Goal: Transaction & Acquisition: Purchase product/service

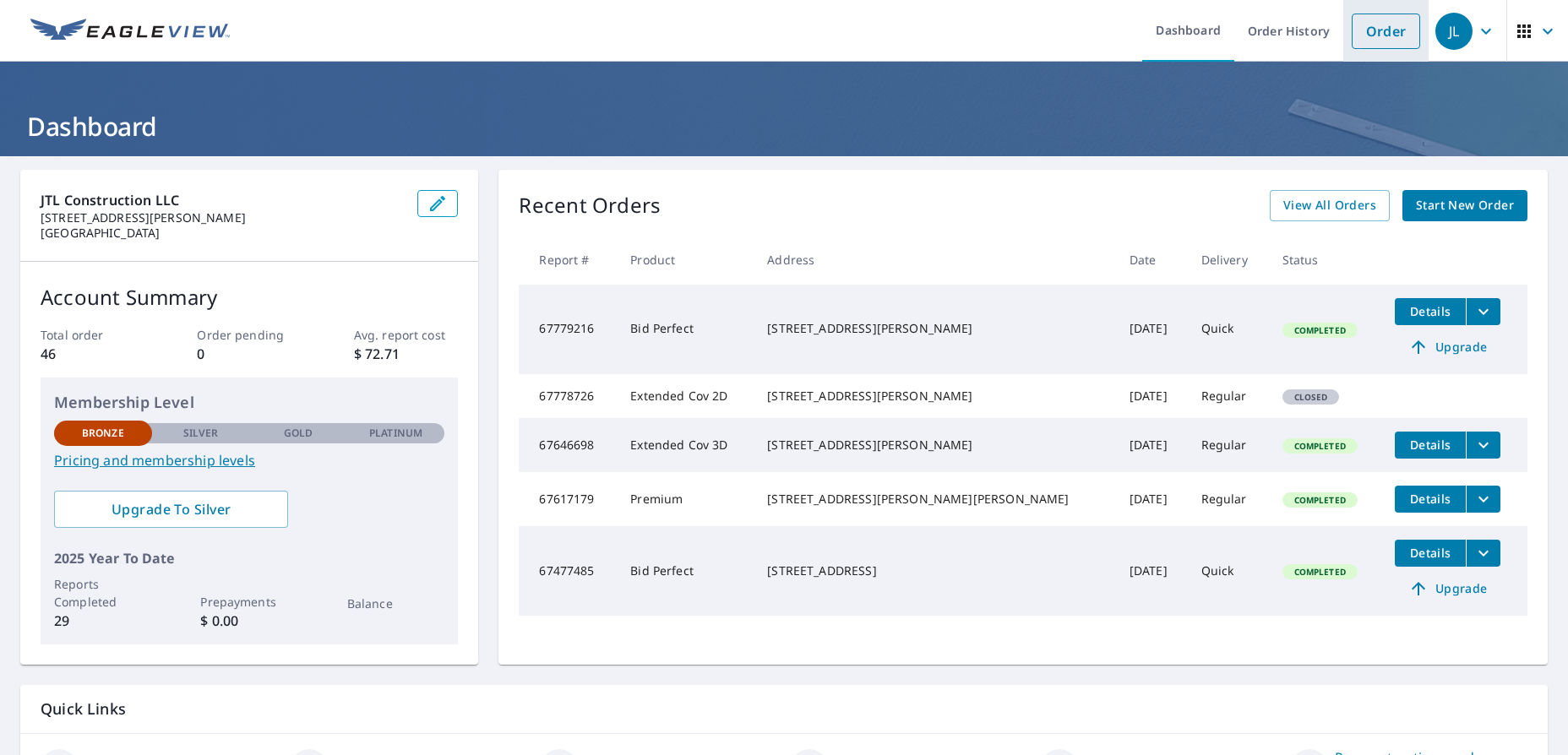
click at [1351, 48] on link "Order" at bounding box center [1385, 31] width 68 height 35
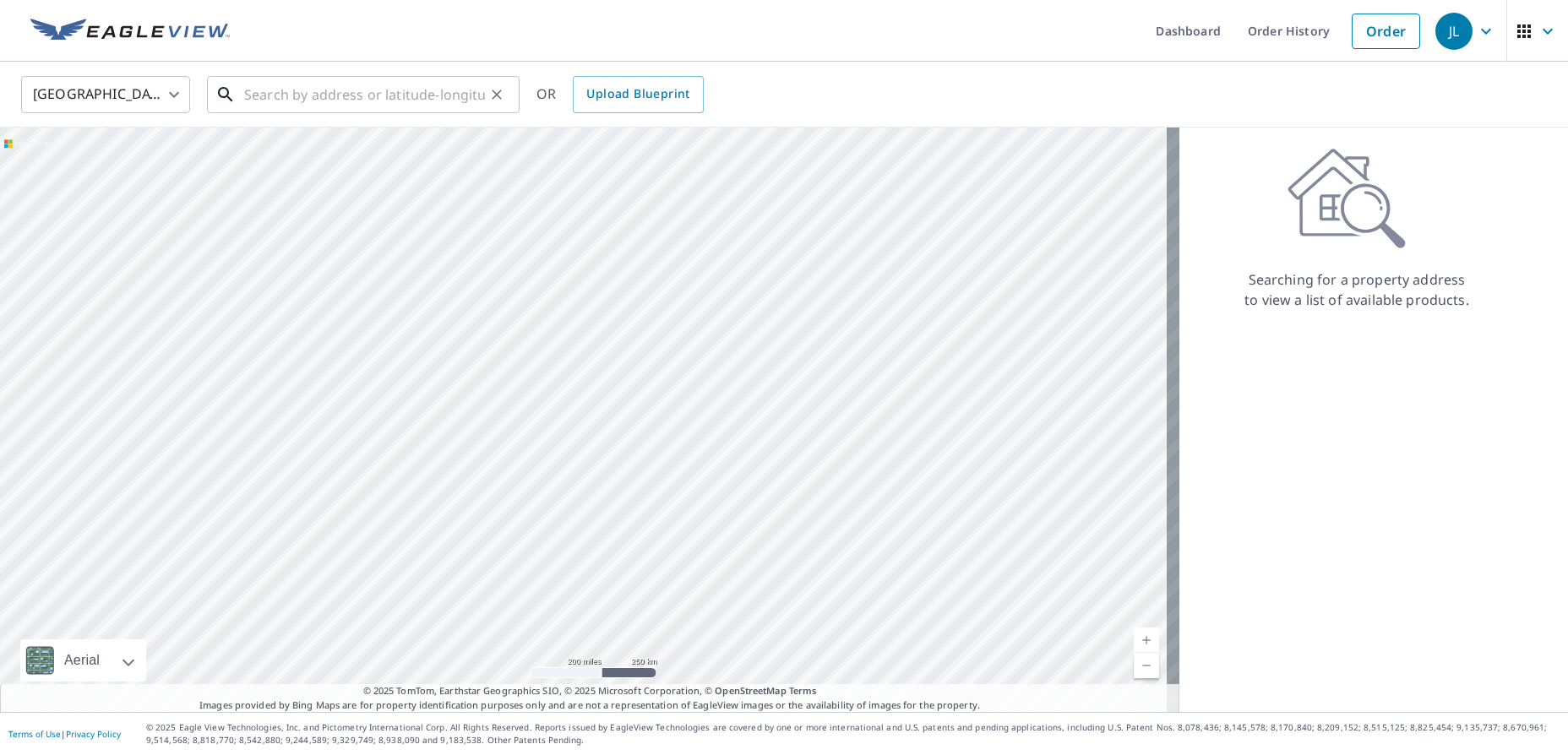
click at [400, 100] on input "text" at bounding box center [365, 94] width 241 height 48
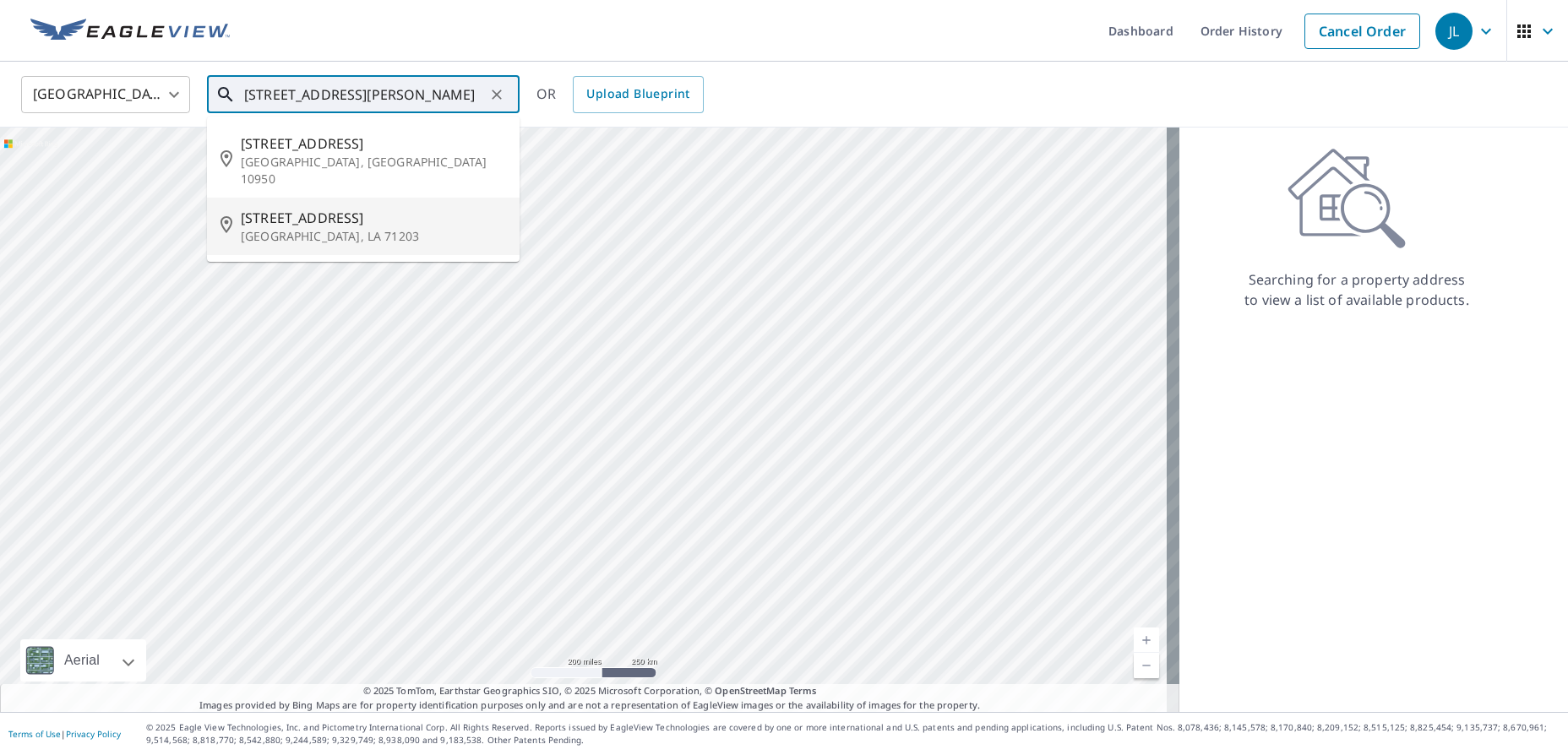
click at [294, 208] on span "[STREET_ADDRESS]" at bounding box center [373, 217] width 265 height 20
type input "[STREET_ADDRESS][PERSON_NAME]"
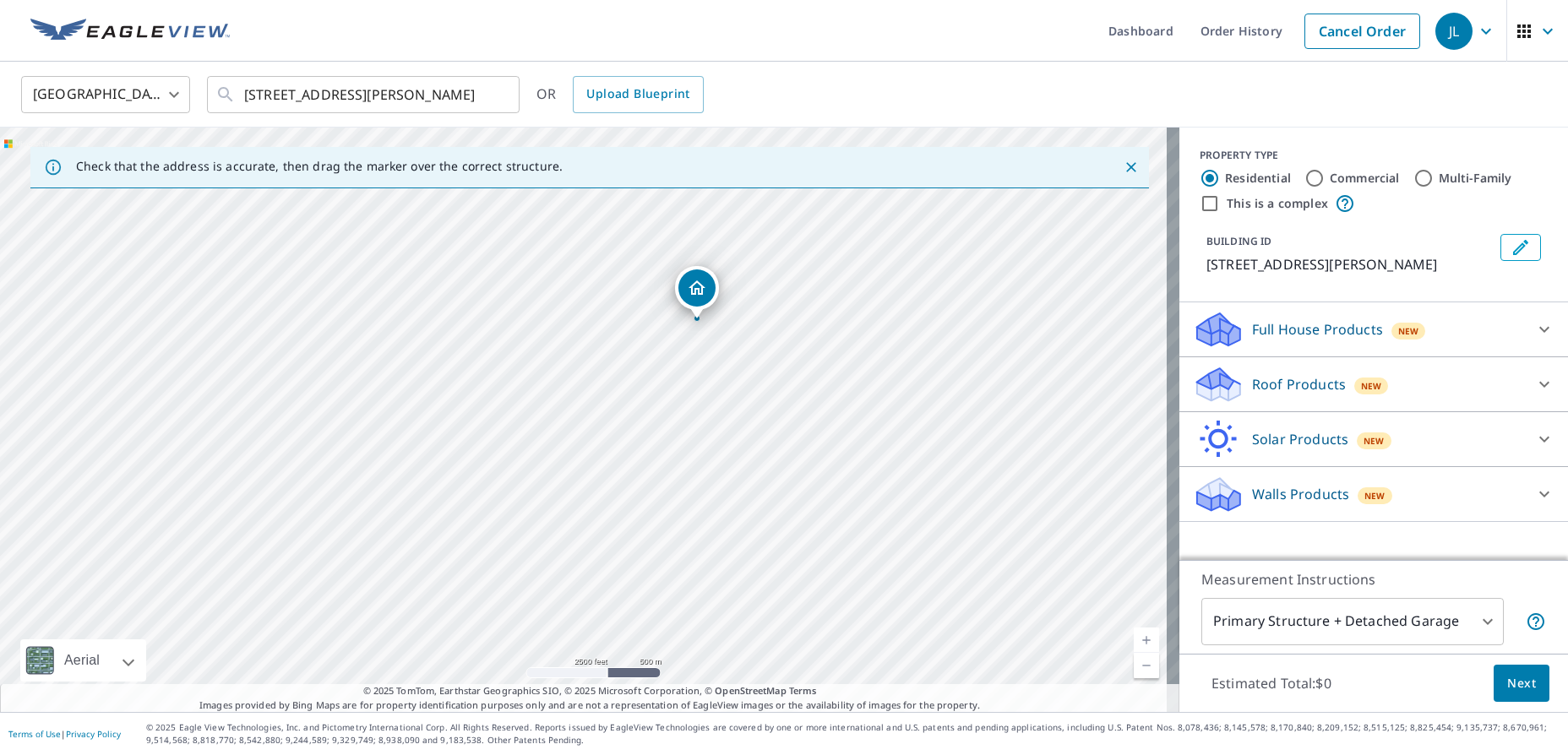
drag, startPoint x: 474, startPoint y: 503, endPoint x: 664, endPoint y: 368, distance: 233.1
click at [664, 368] on div "[STREET_ADDRESS][PERSON_NAME]" at bounding box center [589, 419] width 1179 height 584
drag, startPoint x: 800, startPoint y: 291, endPoint x: 671, endPoint y: 479, distance: 228.0
click at [671, 479] on div "[STREET_ADDRESS][PERSON_NAME]" at bounding box center [589, 419] width 1179 height 584
drag, startPoint x: 827, startPoint y: 331, endPoint x: 773, endPoint y: 481, distance: 159.4
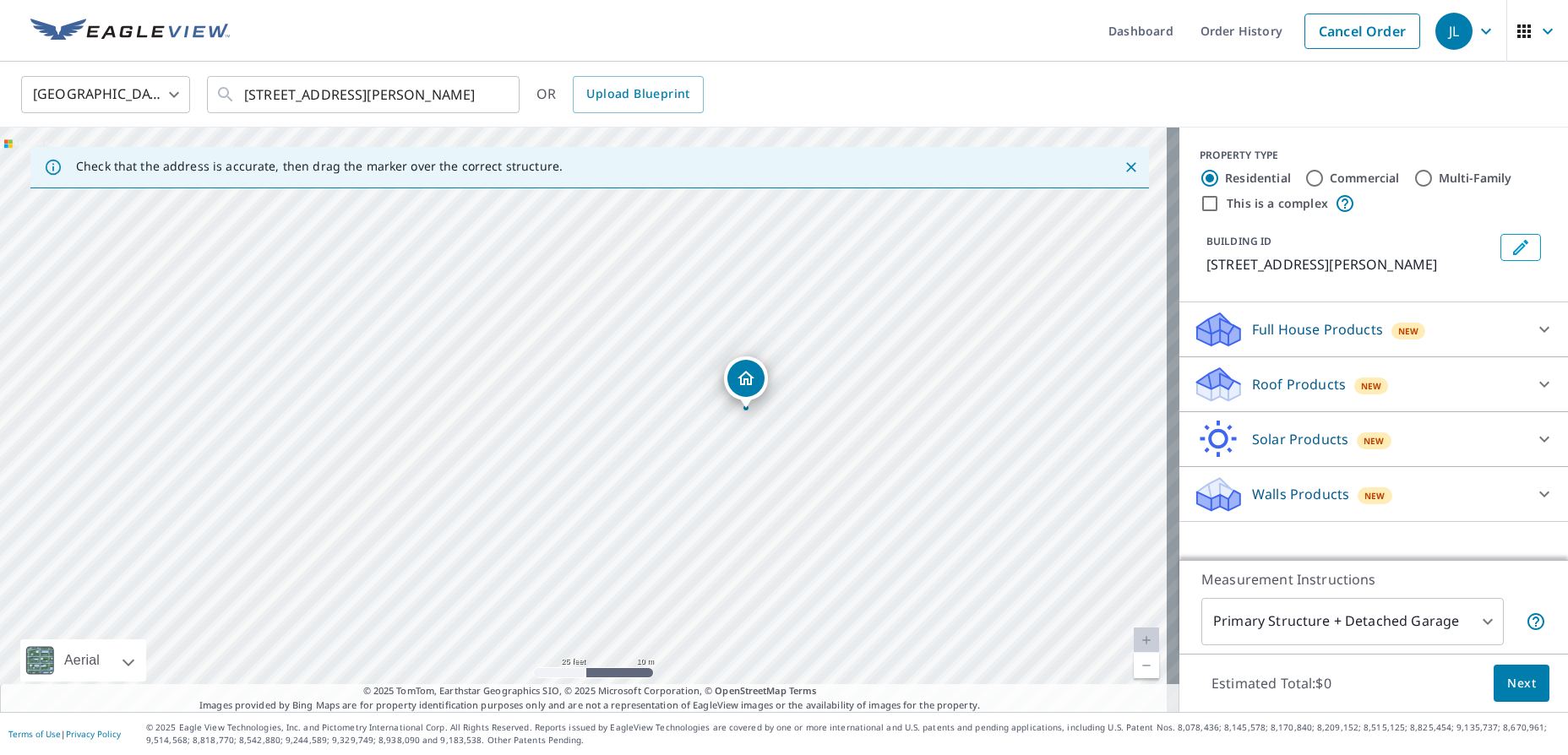
click at [773, 481] on div "[STREET_ADDRESS][PERSON_NAME]" at bounding box center [589, 419] width 1179 height 584
click at [1524, 381] on div at bounding box center [1544, 384] width 41 height 41
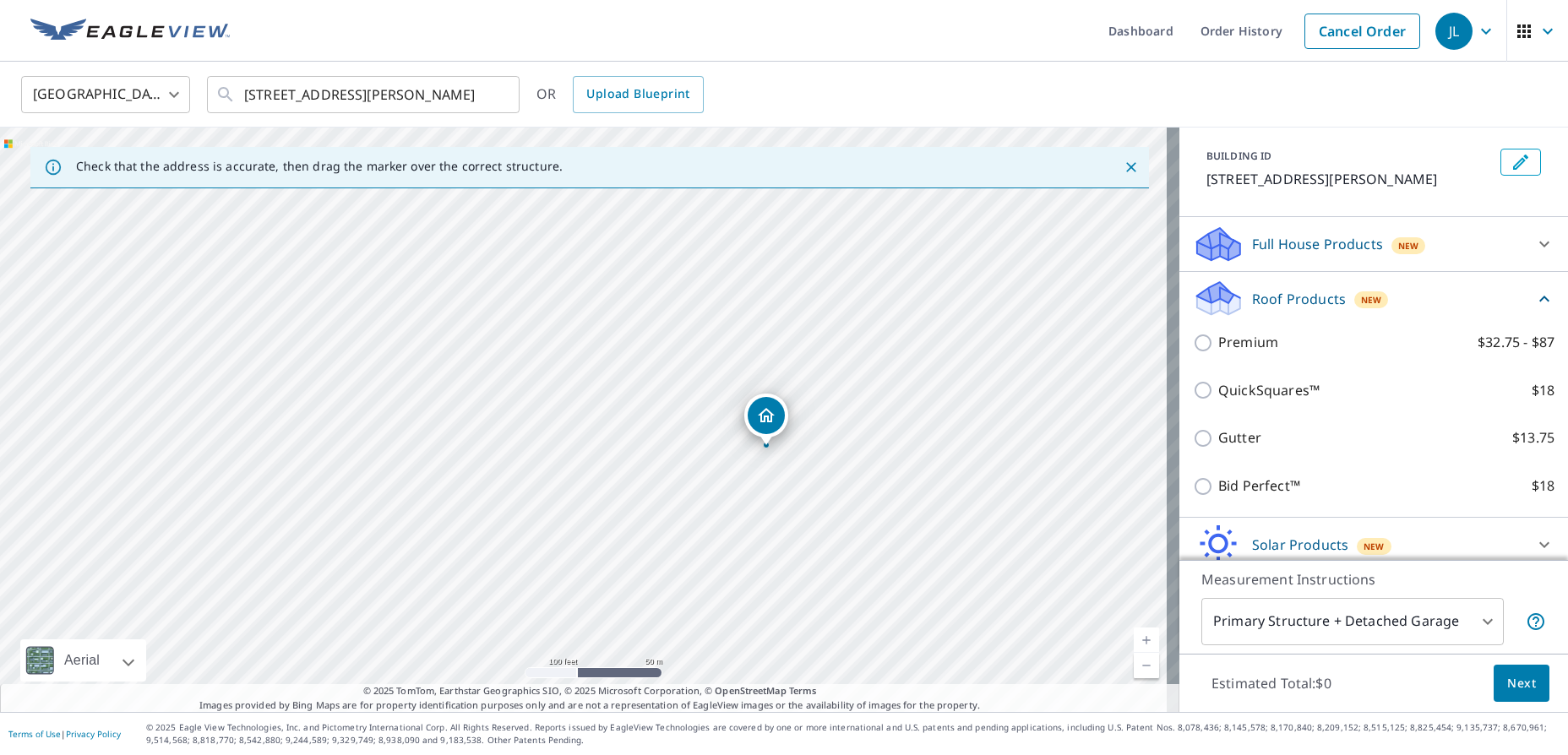
scroll to position [153, 0]
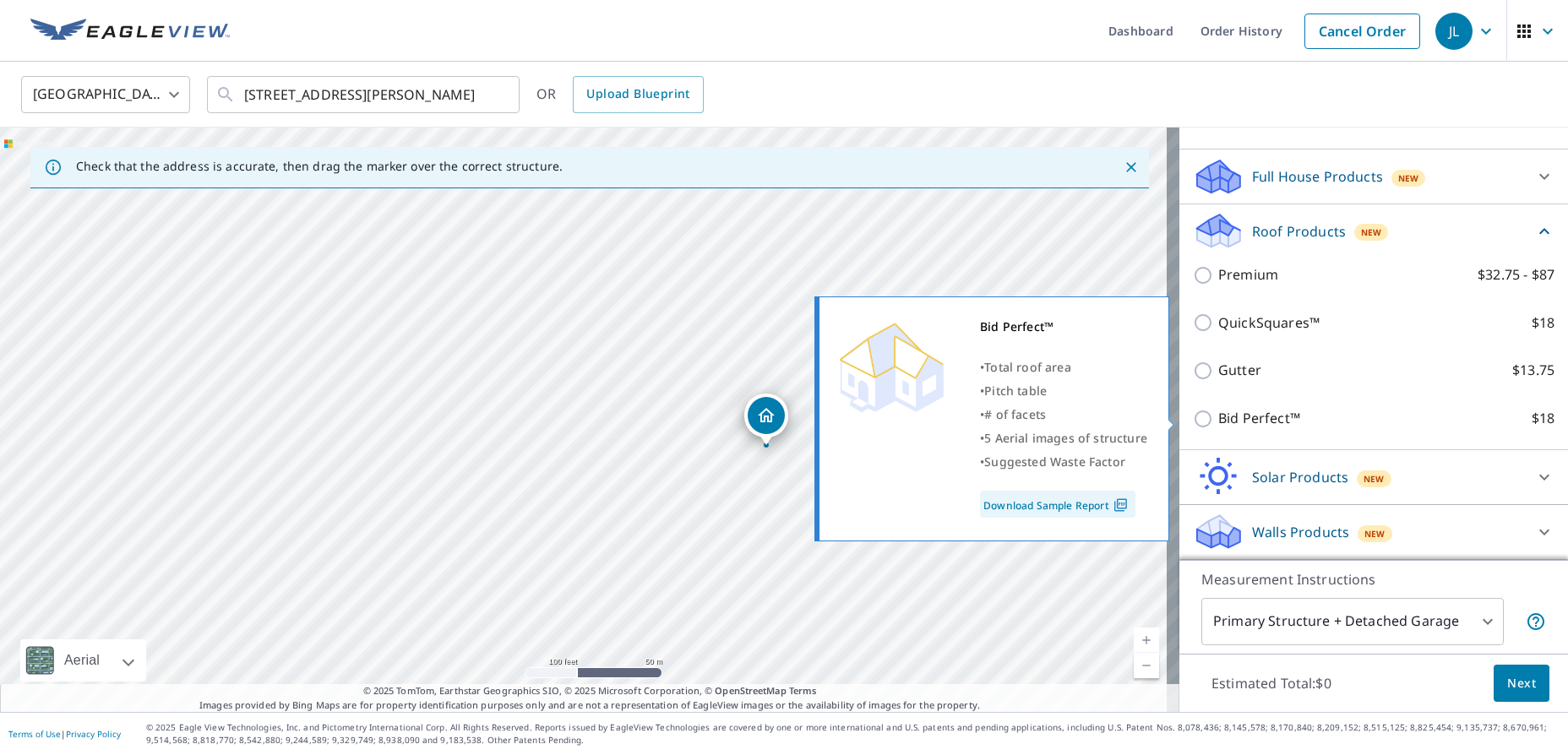
click at [1193, 416] on input "Bid Perfect™ $18" at bounding box center [1205, 418] width 25 height 20
checkbox input "true"
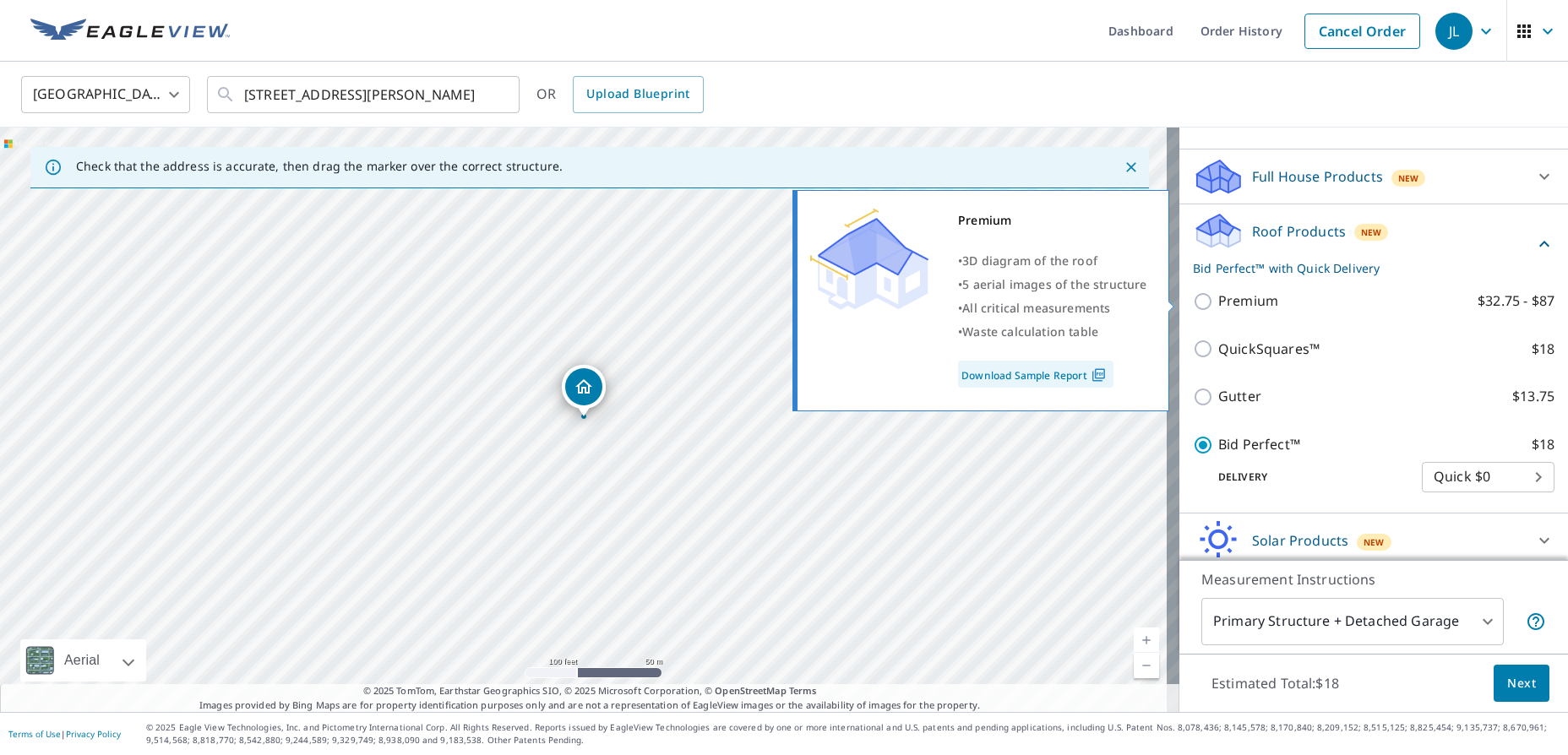
click at [1193, 304] on input "Premium $32.75 - $87" at bounding box center [1205, 300] width 25 height 20
checkbox input "true"
checkbox input "false"
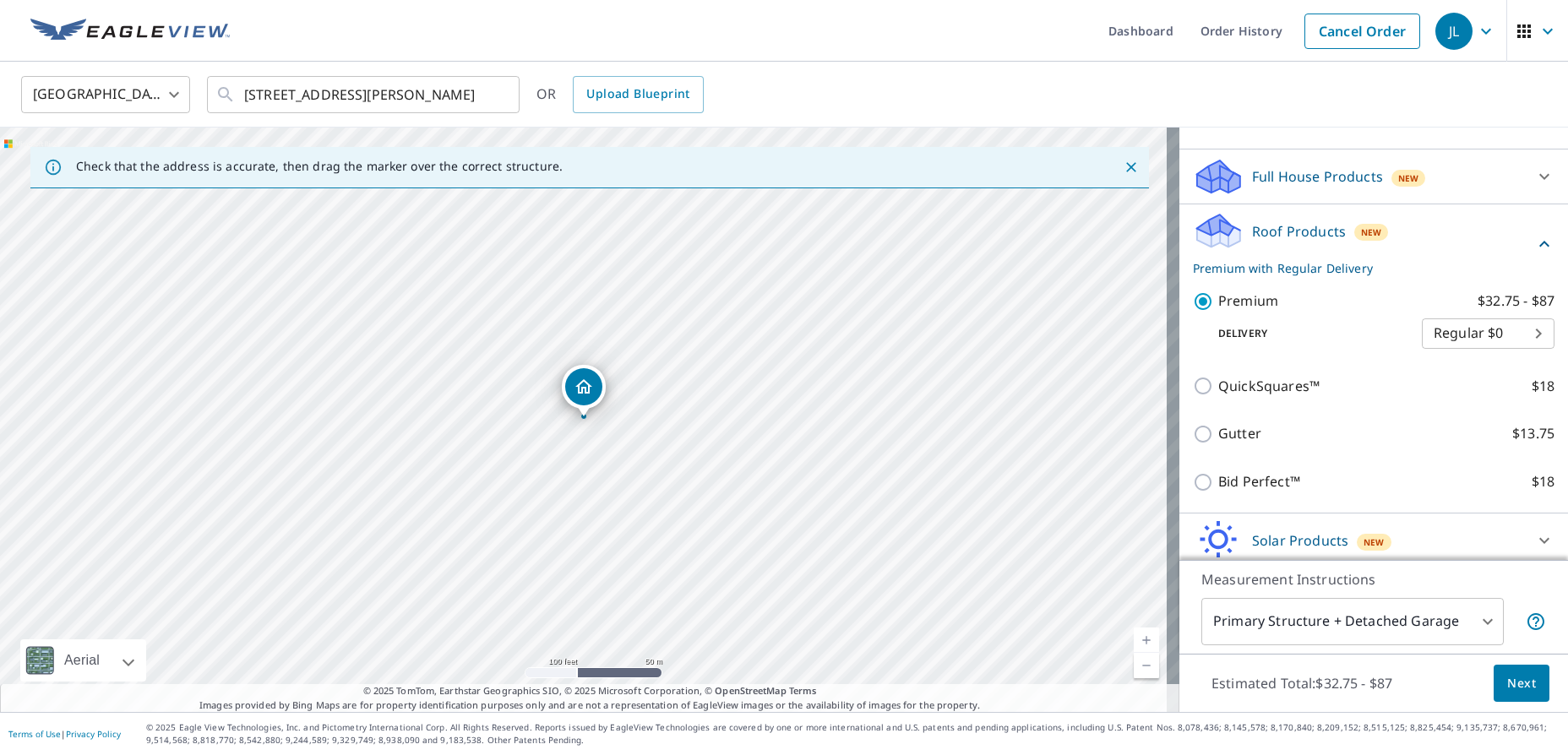
click at [1357, 616] on body "JL JL Dashboard Order History Cancel Order JL [GEOGRAPHIC_DATA] [GEOGRAPHIC_DAT…" at bounding box center [784, 378] width 1568 height 755
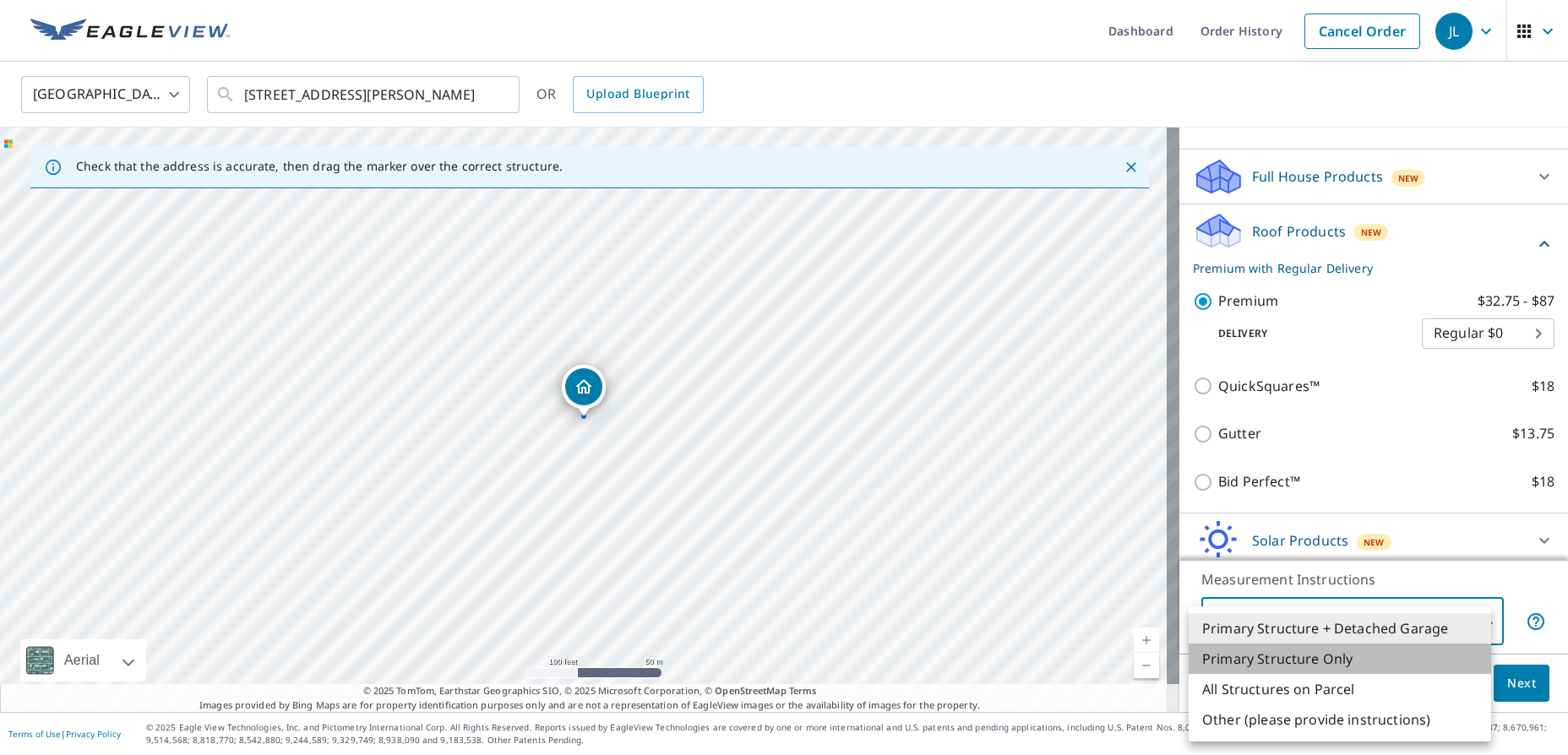
click at [1322, 656] on li "Primary Structure Only" at bounding box center [1339, 658] width 302 height 30
type input "2"
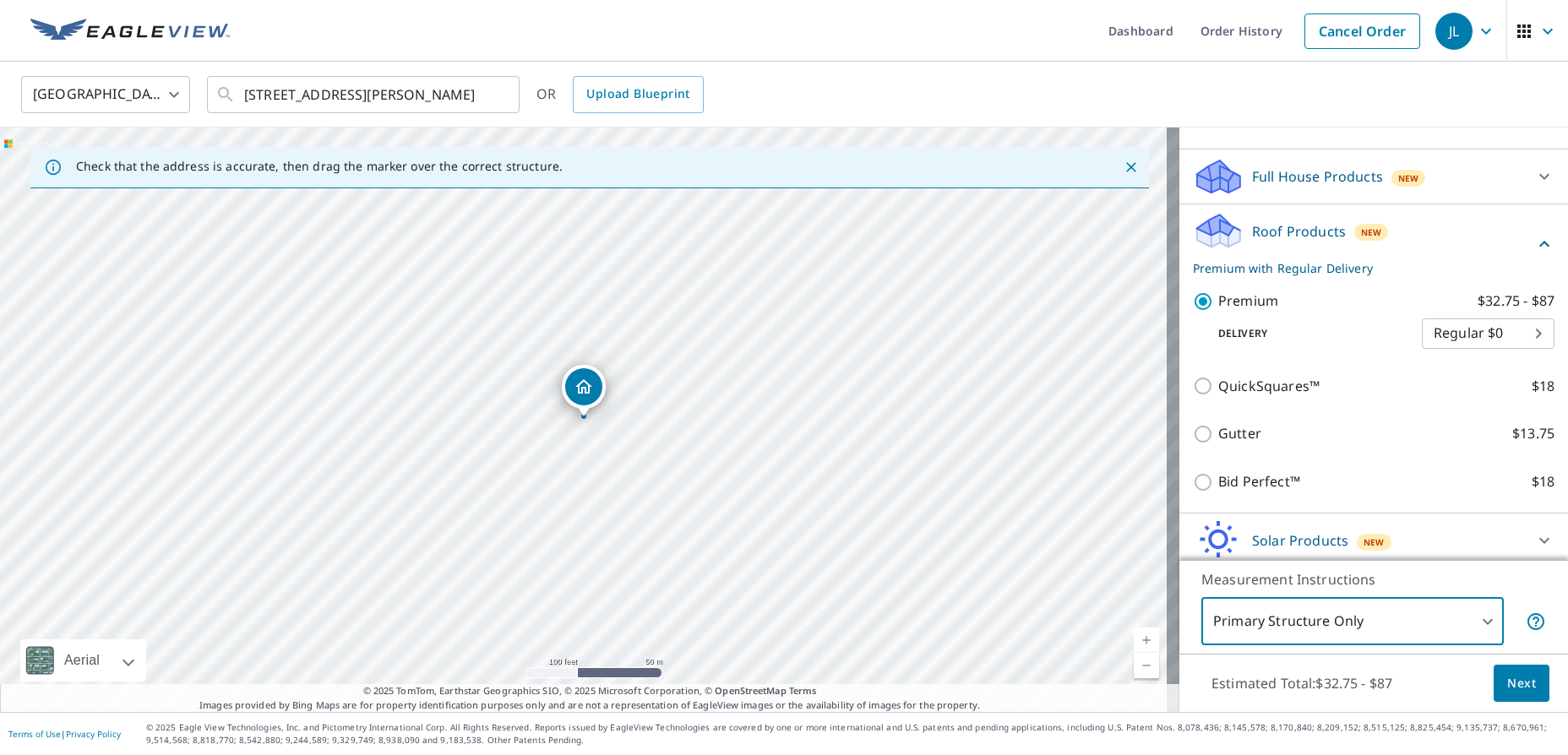
click at [1493, 679] on button "Next" at bounding box center [1521, 684] width 55 height 38
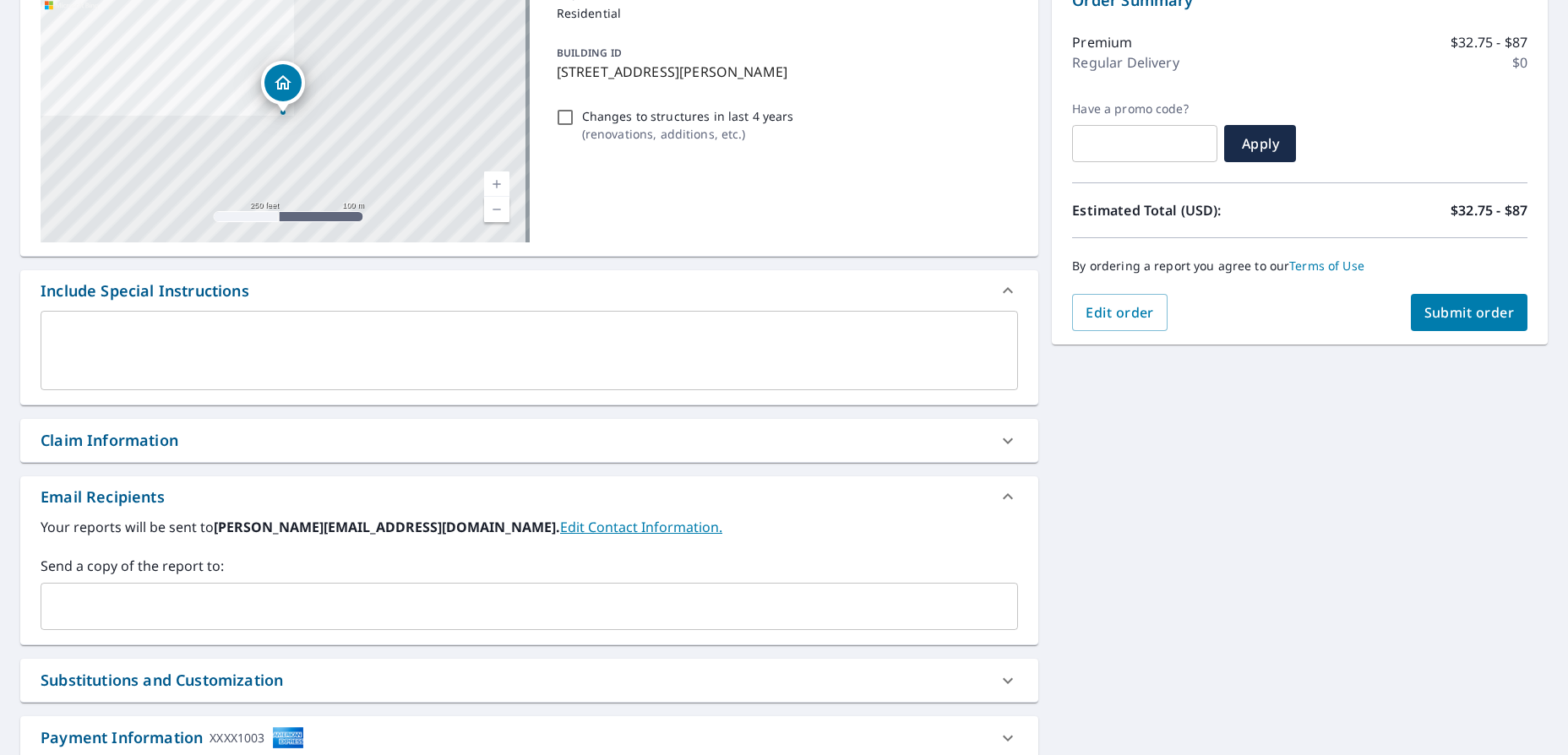
scroll to position [254, 0]
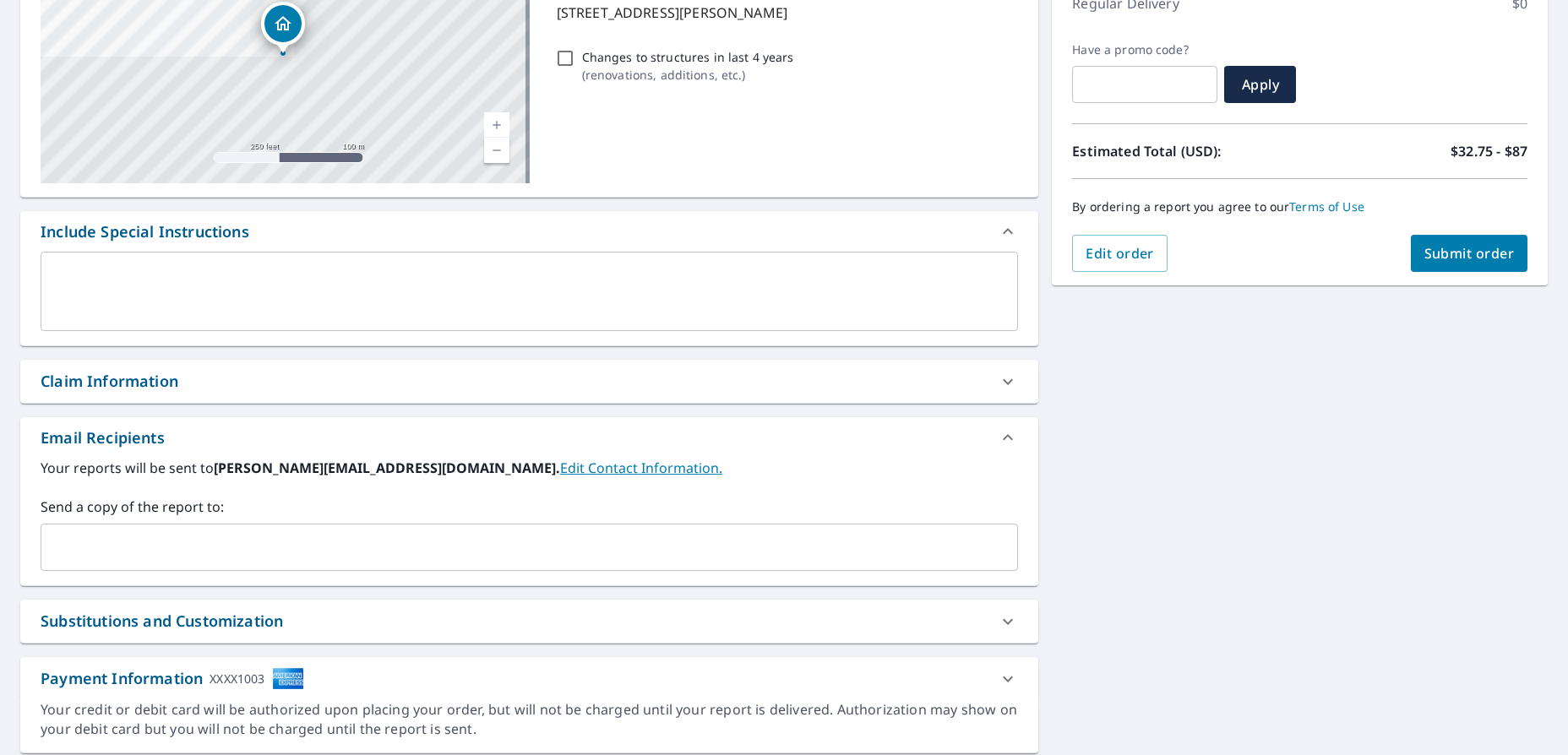
click at [258, 547] on input "text" at bounding box center [517, 546] width 937 height 32
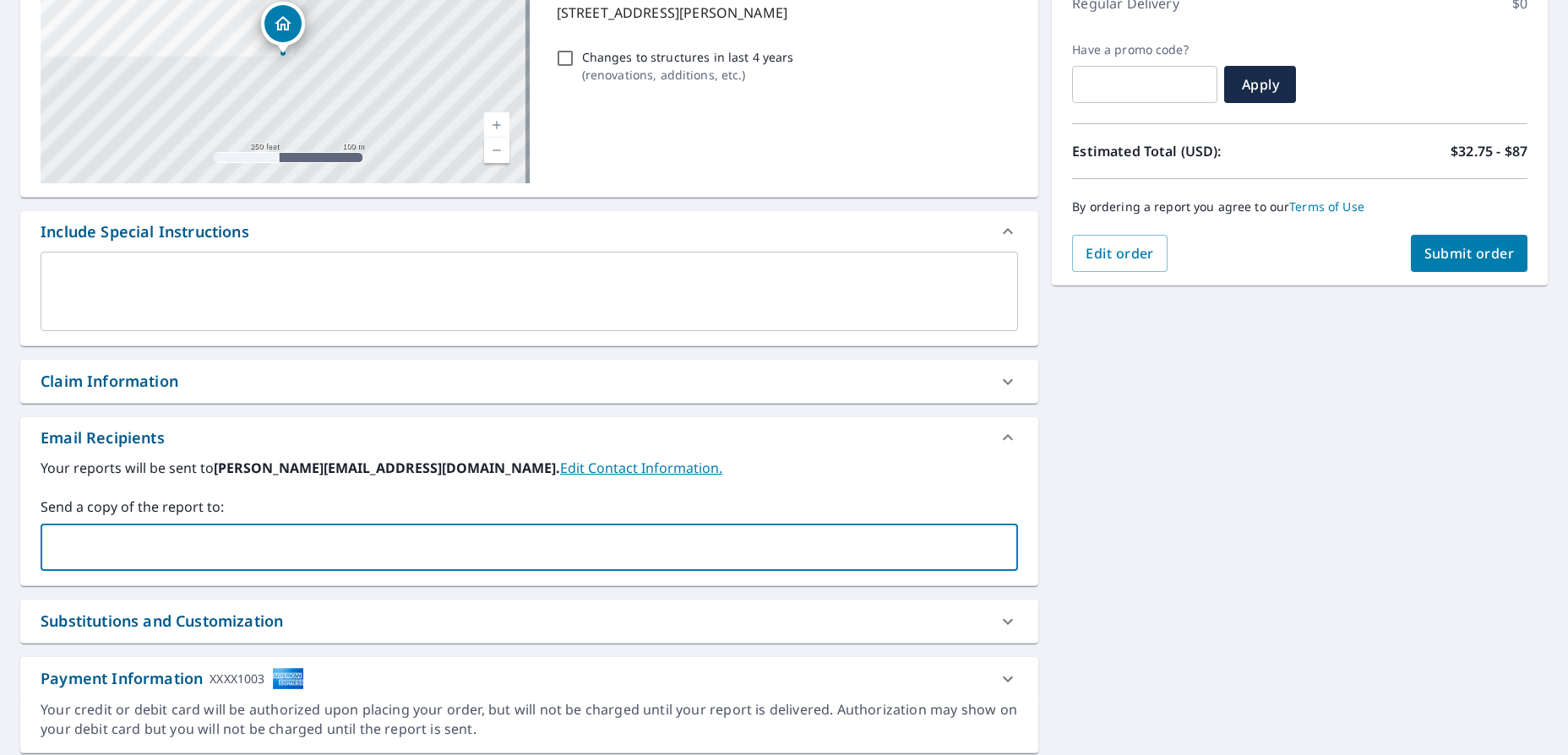
type input "[PERSON_NAME][EMAIL_ADDRESS][DOMAIN_NAME]"
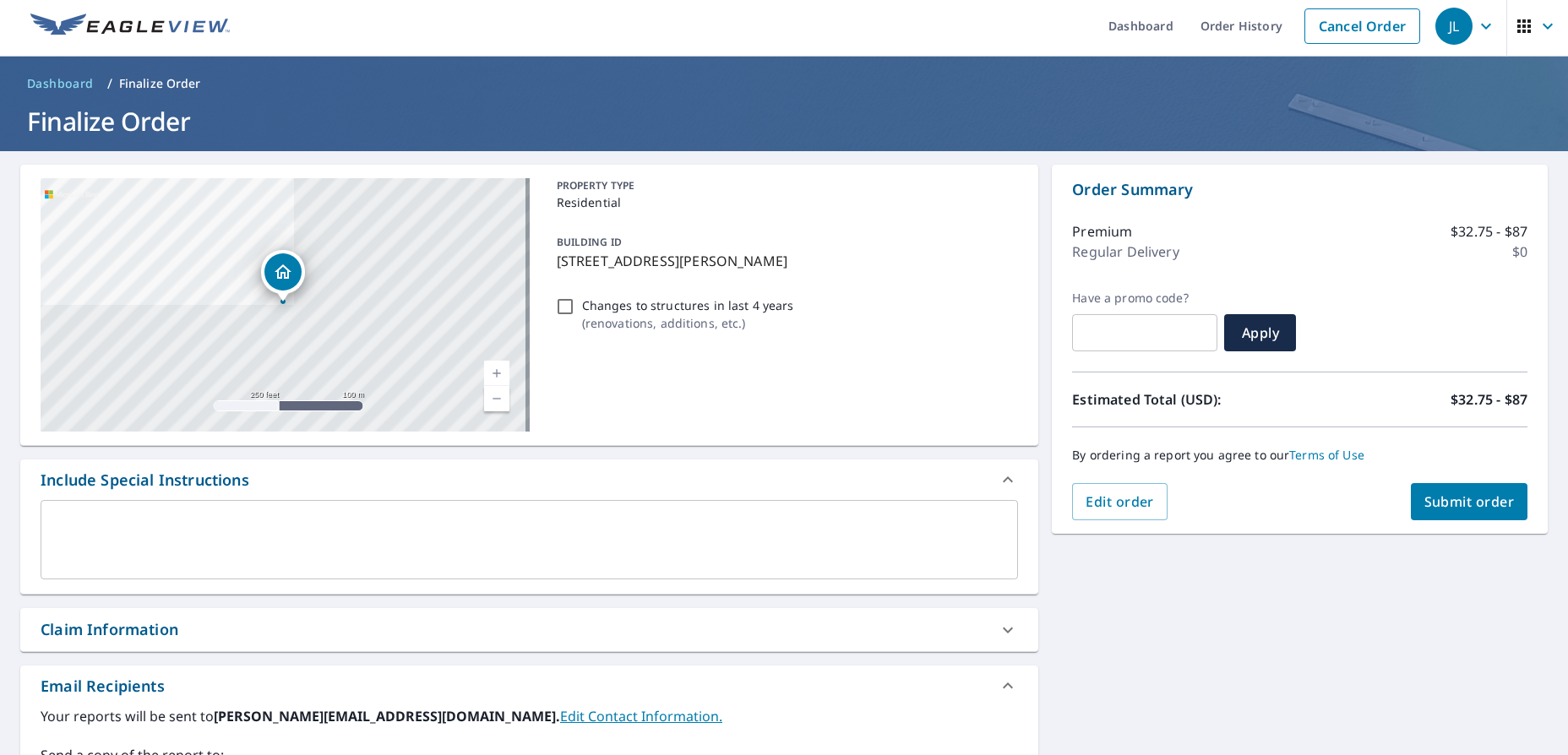
scroll to position [0, 0]
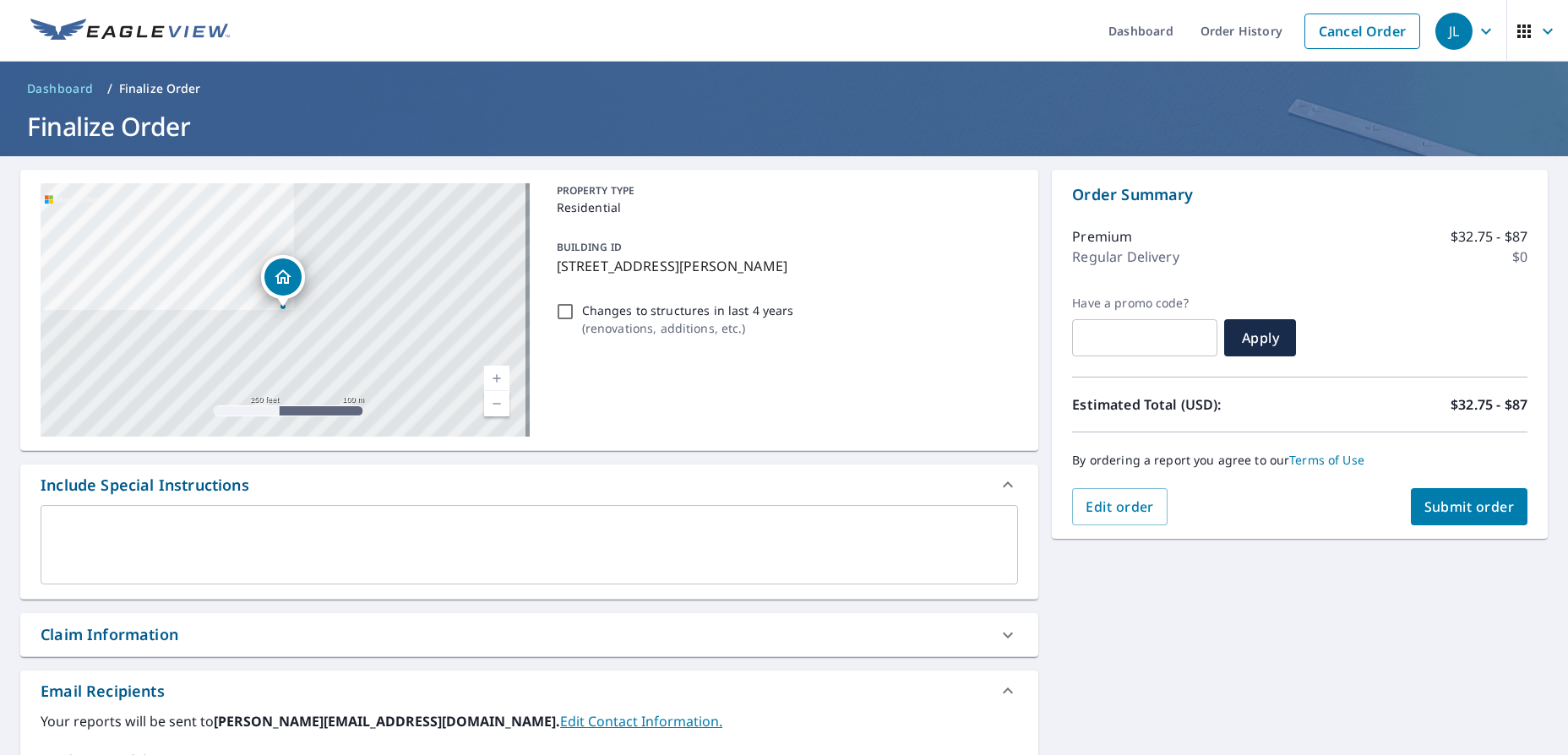
click at [1435, 511] on span "Submit order" at bounding box center [1469, 506] width 90 height 18
